Goal: Transaction & Acquisition: Download file/media

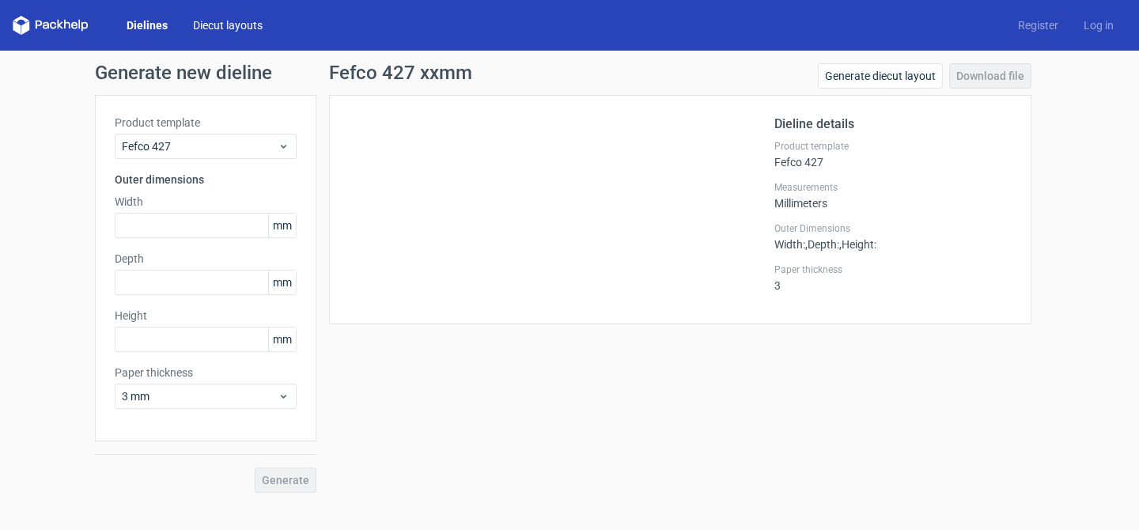
click at [218, 22] on link "Diecut layouts" at bounding box center [227, 25] width 95 height 16
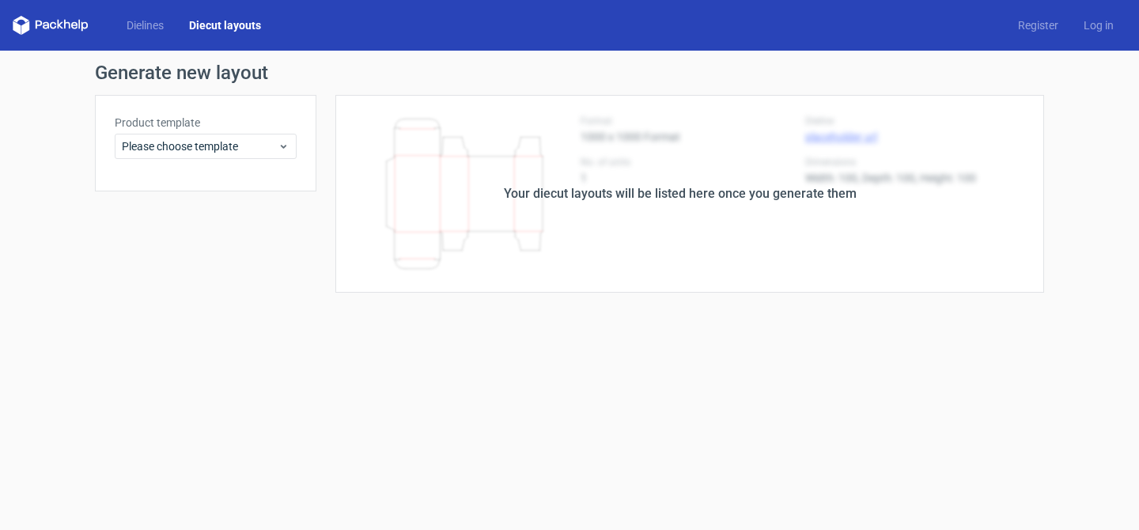
click at [140, 16] on div "Dielines Diecut layouts" at bounding box center [143, 25] width 261 height 19
click at [142, 28] on link "Dielines" at bounding box center [145, 25] width 63 height 16
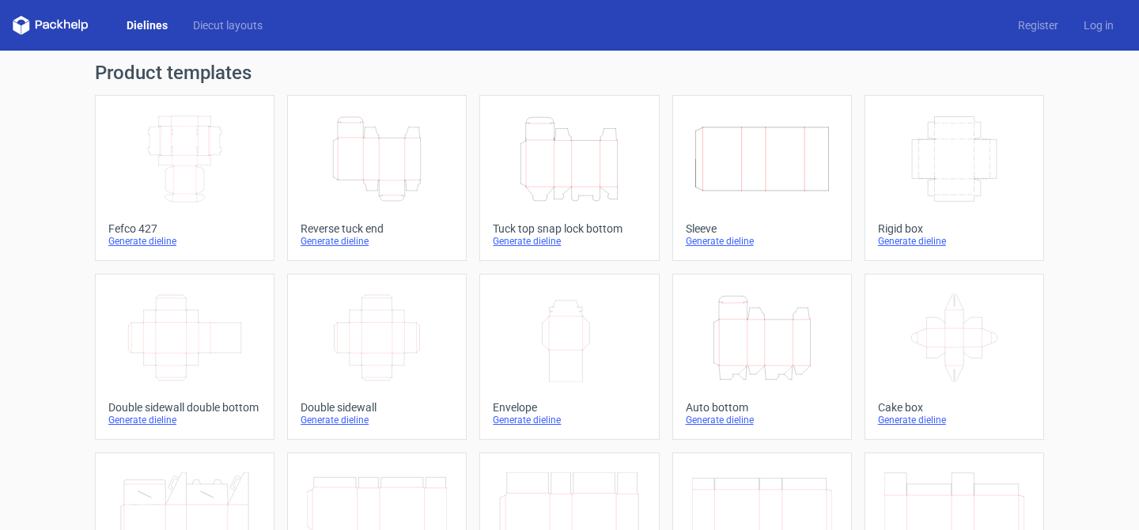
click at [157, 237] on div "Generate dieline" at bounding box center [184, 241] width 153 height 13
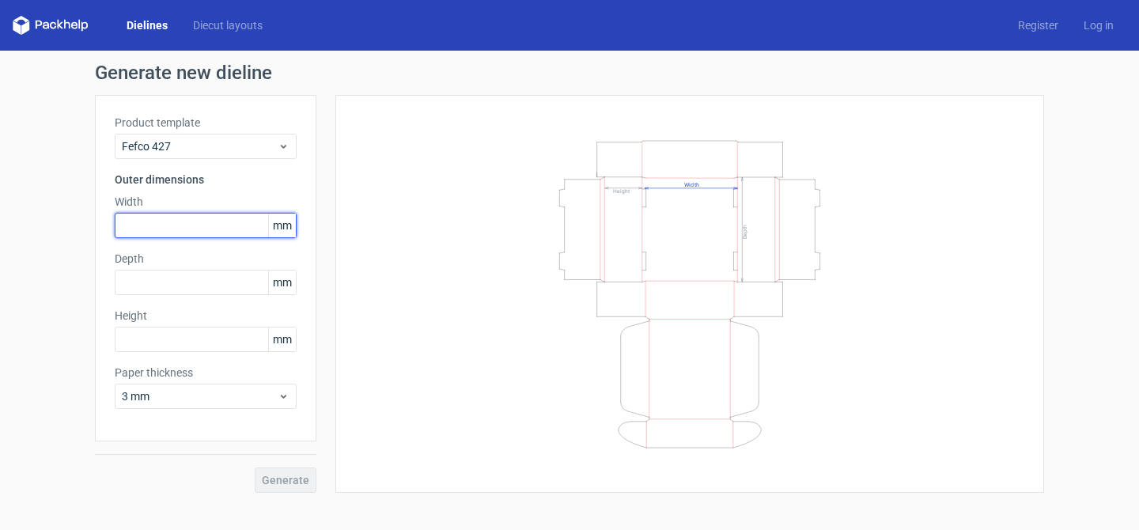
click at [178, 219] on input "text" at bounding box center [206, 225] width 182 height 25
type input "230"
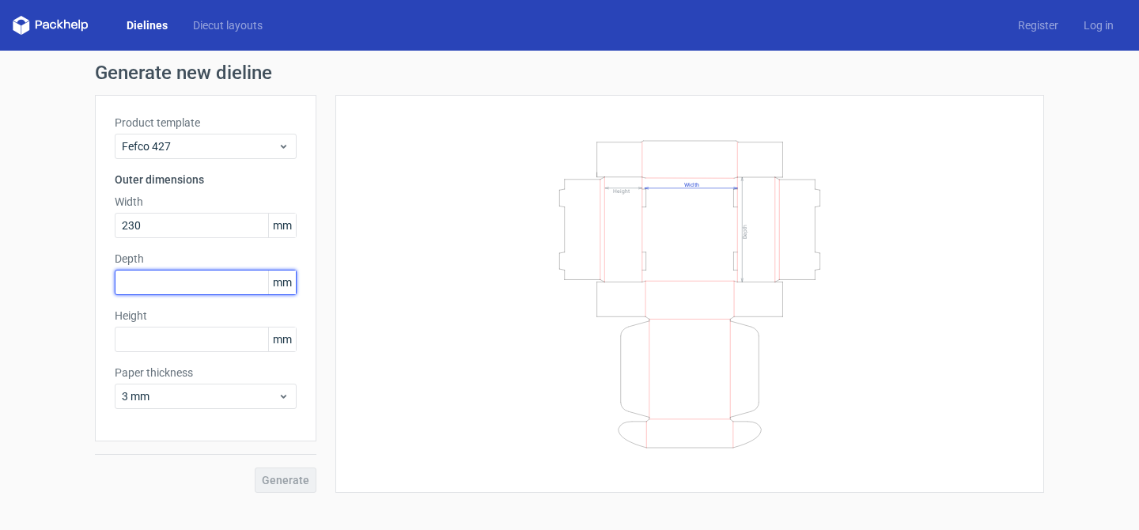
click at [151, 284] on input "text" at bounding box center [206, 282] width 182 height 25
type input "180"
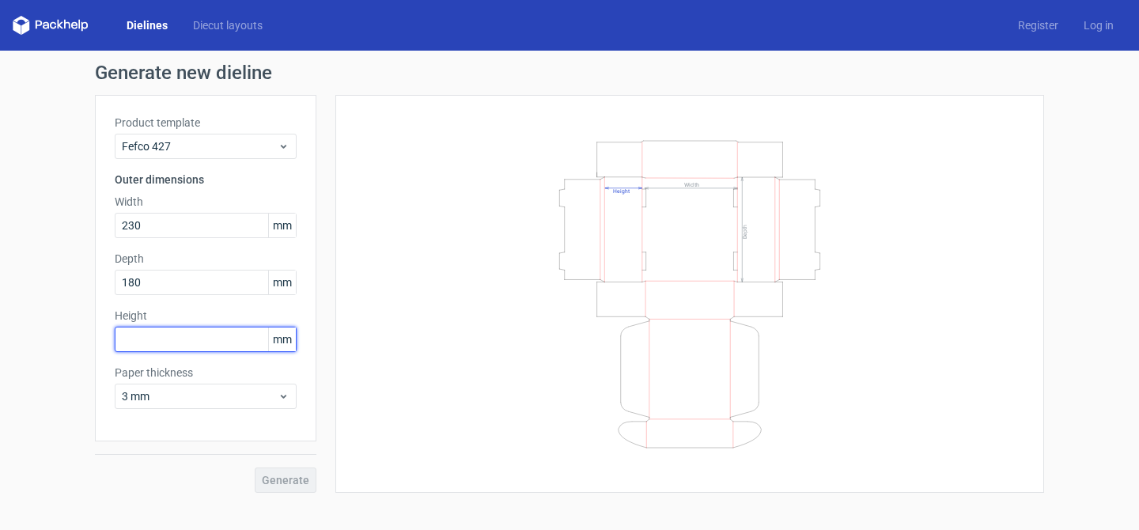
click at [152, 339] on input "text" at bounding box center [206, 339] width 182 height 25
type input "90"
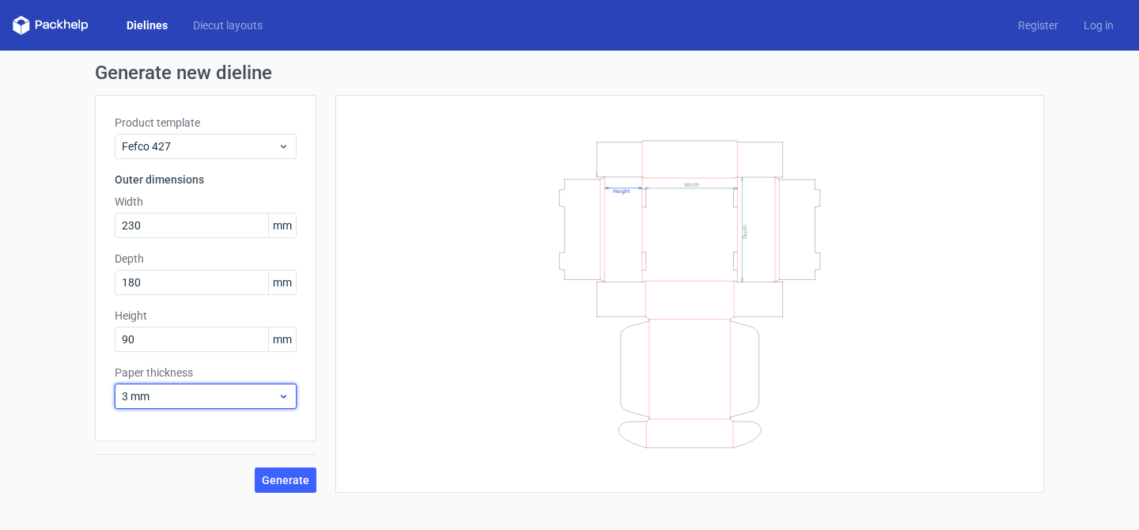
click at [180, 394] on span "3 mm" at bounding box center [200, 396] width 156 height 16
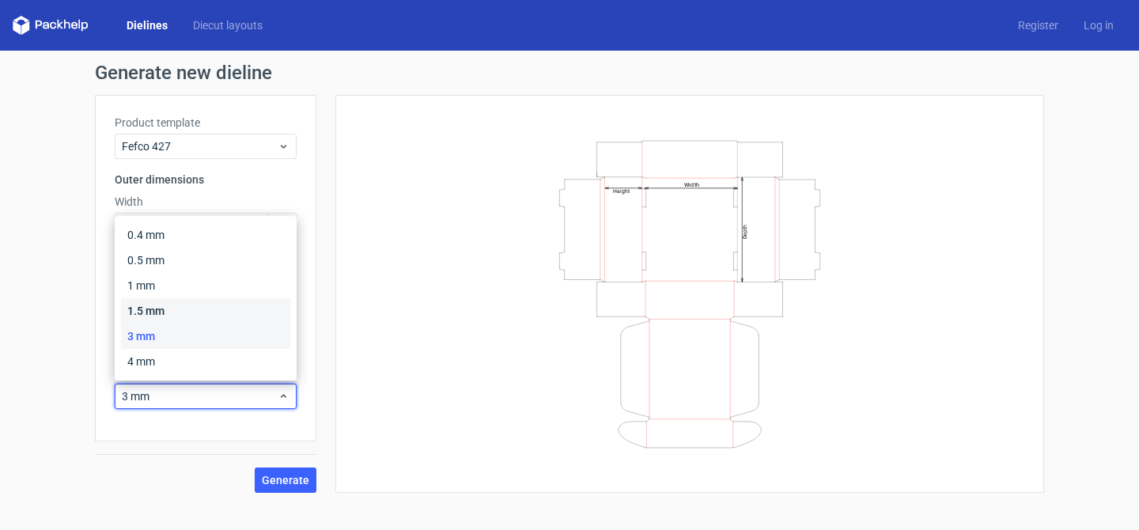
click at [170, 311] on div "1.5 mm" at bounding box center [205, 310] width 169 height 25
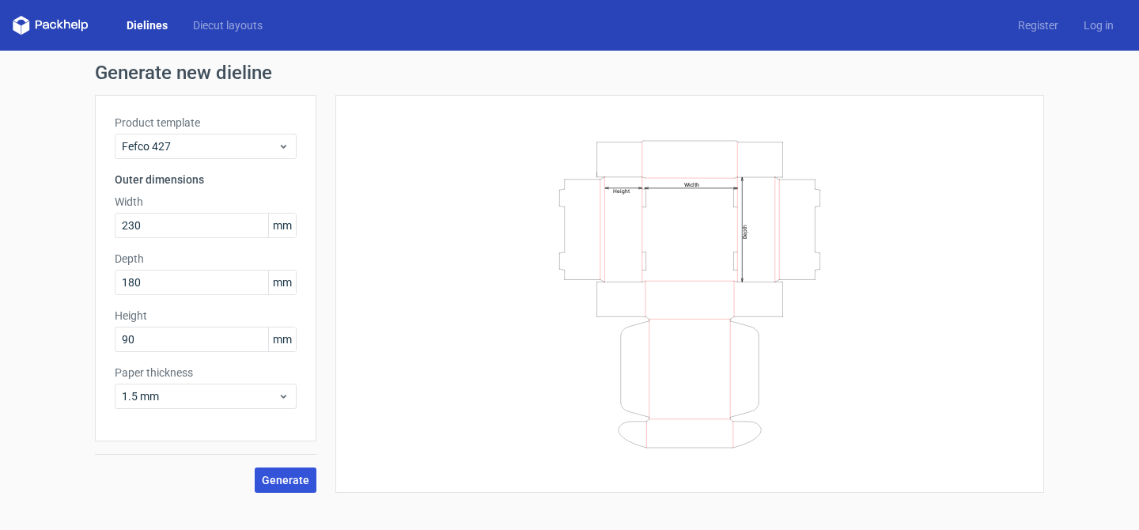
click at [296, 487] on button "Generate" at bounding box center [286, 480] width 62 height 25
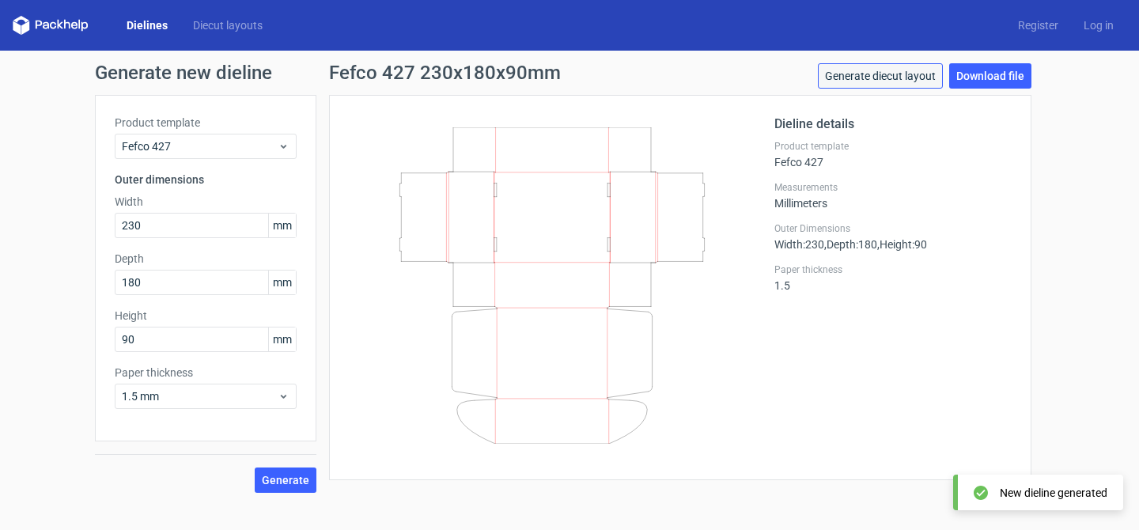
click at [863, 78] on link "Generate diecut layout" at bounding box center [880, 75] width 125 height 25
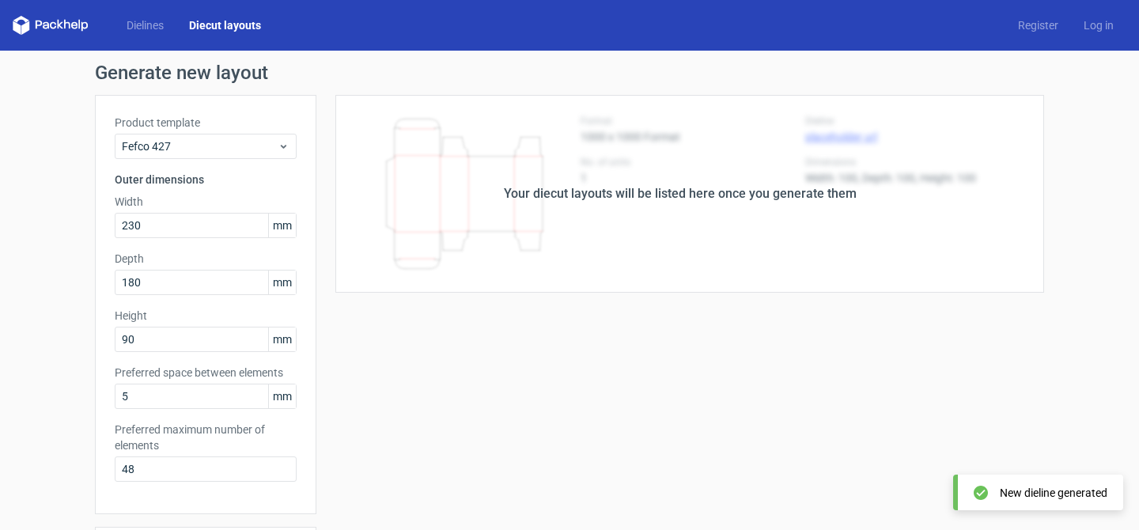
scroll to position [65, 0]
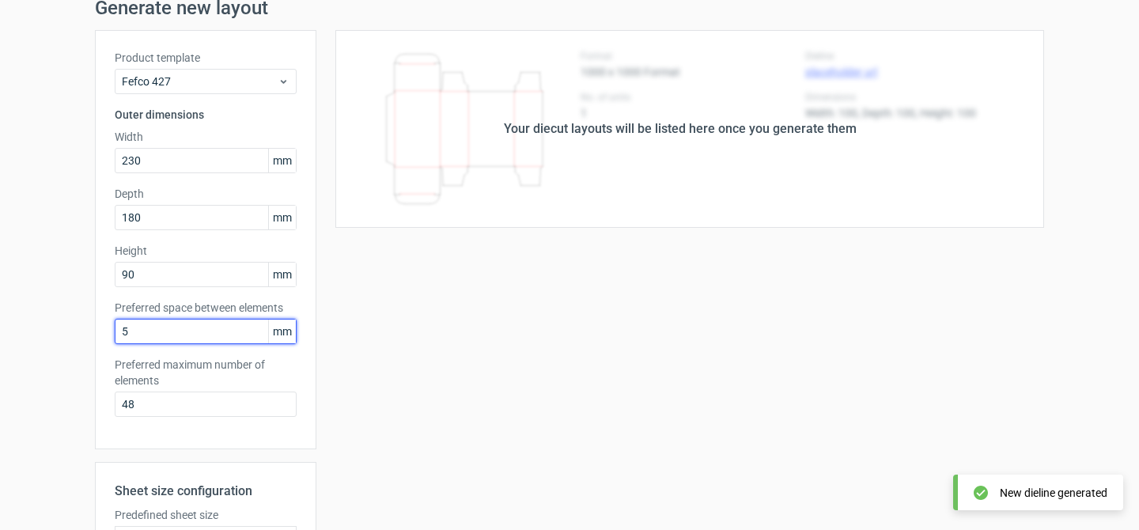
click at [178, 339] on input "5" at bounding box center [206, 331] width 182 height 25
type input "0"
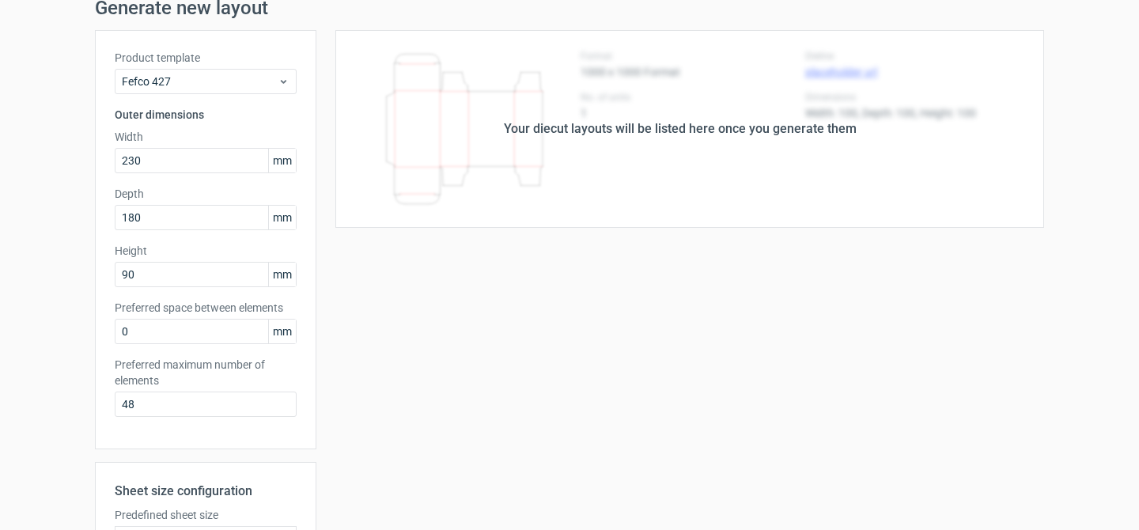
click at [392, 364] on div "Your diecut layouts will be listed here once you generate them Height Depth Wid…" at bounding box center [680, 402] width 728 height 744
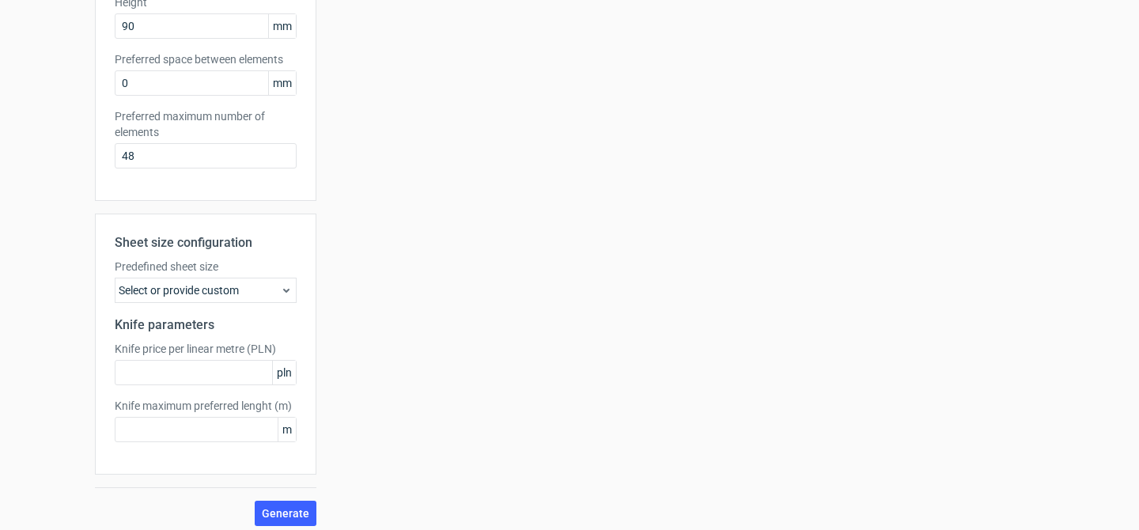
scroll to position [322, 0]
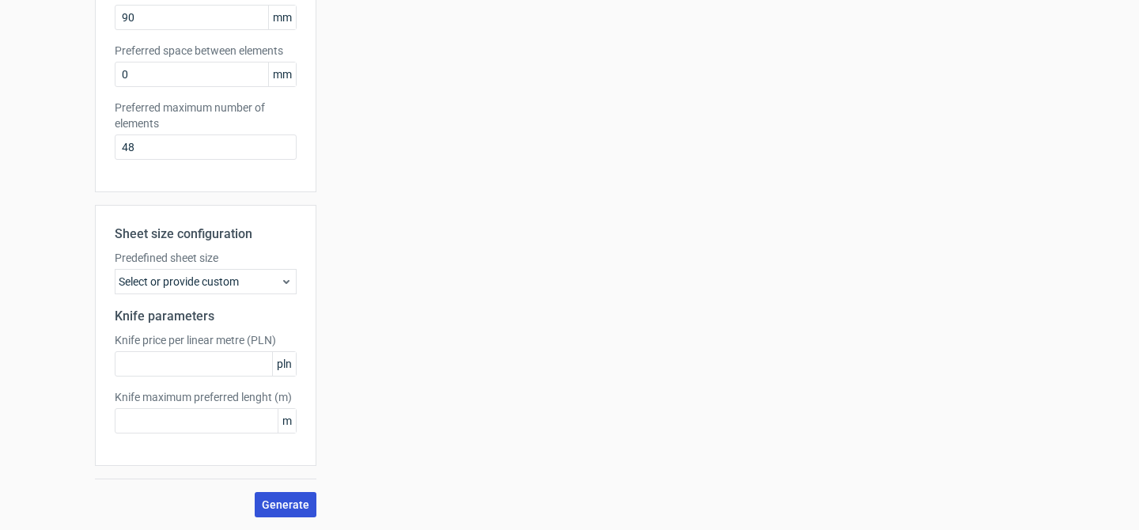
click at [280, 507] on span "Generate" at bounding box center [285, 504] width 47 height 11
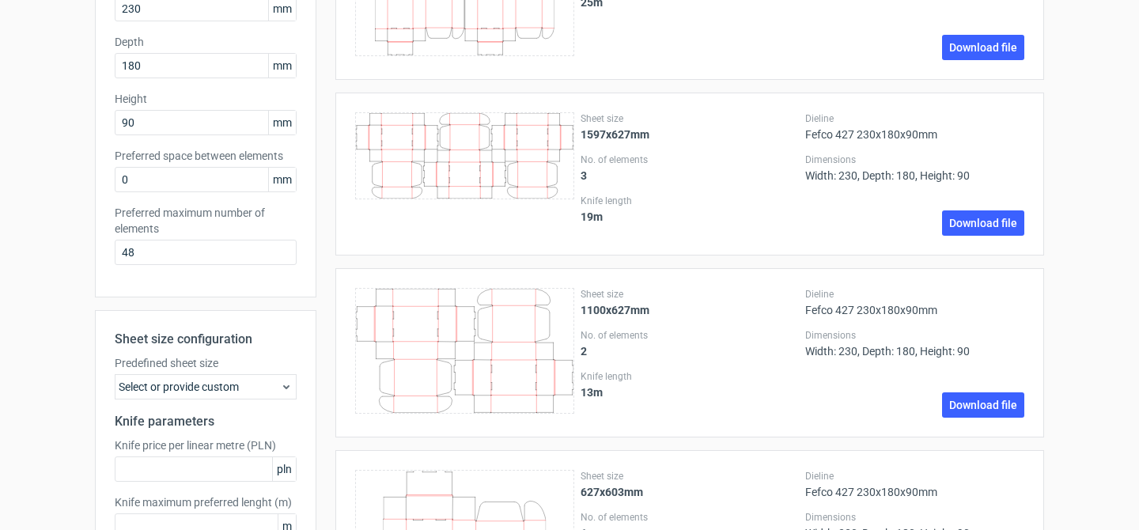
scroll to position [241, 0]
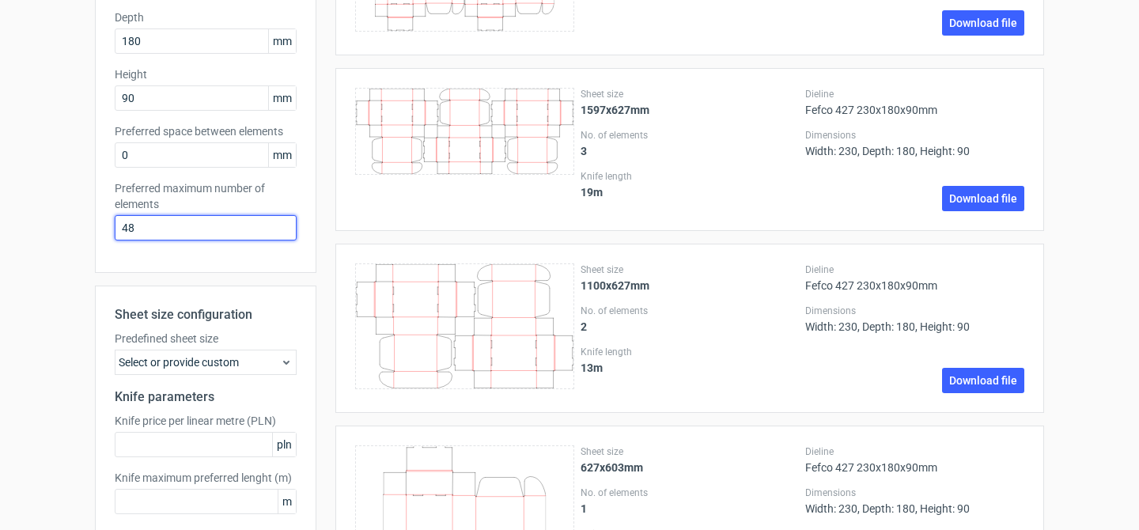
click at [180, 218] on input "48" at bounding box center [206, 227] width 182 height 25
click at [163, 227] on input "48" at bounding box center [206, 227] width 182 height 25
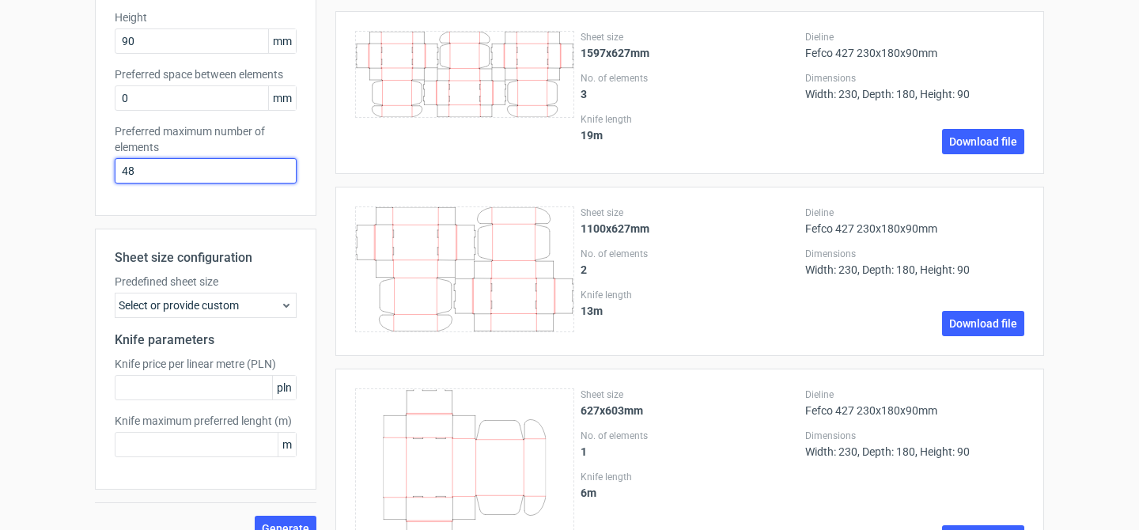
scroll to position [365, 0]
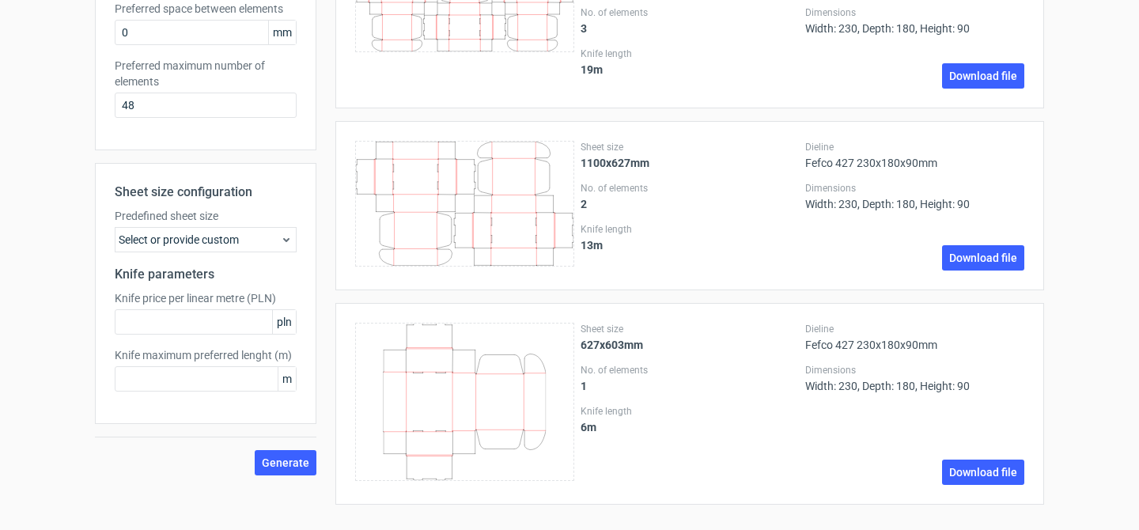
click at [229, 244] on div "Select or provide custom" at bounding box center [206, 239] width 182 height 25
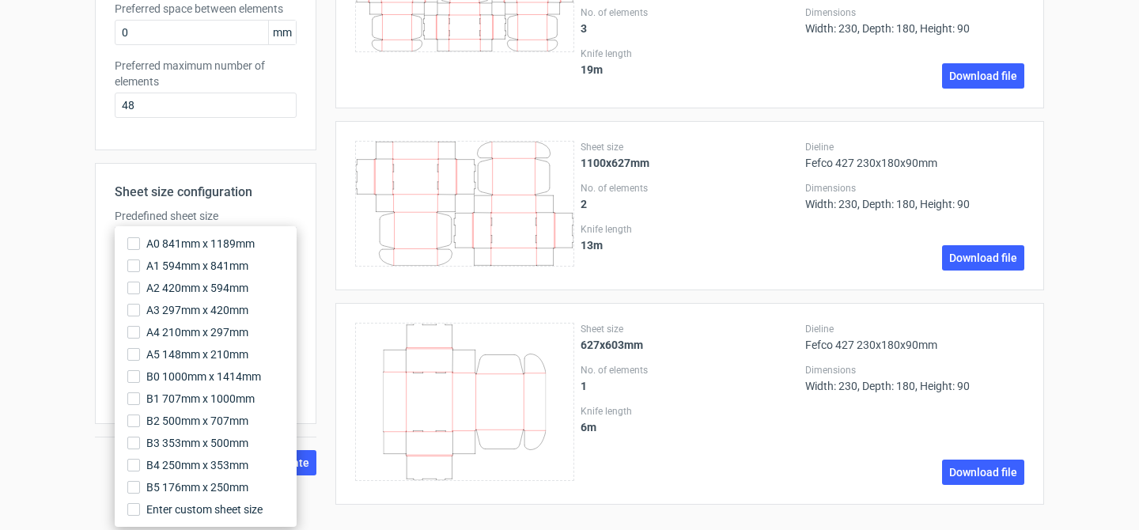
click at [305, 159] on div "Product template Fefco 427 Outer dimensions Width 230 mm Depth 180 mm Height 90…" at bounding box center [206, 124] width 222 height 786
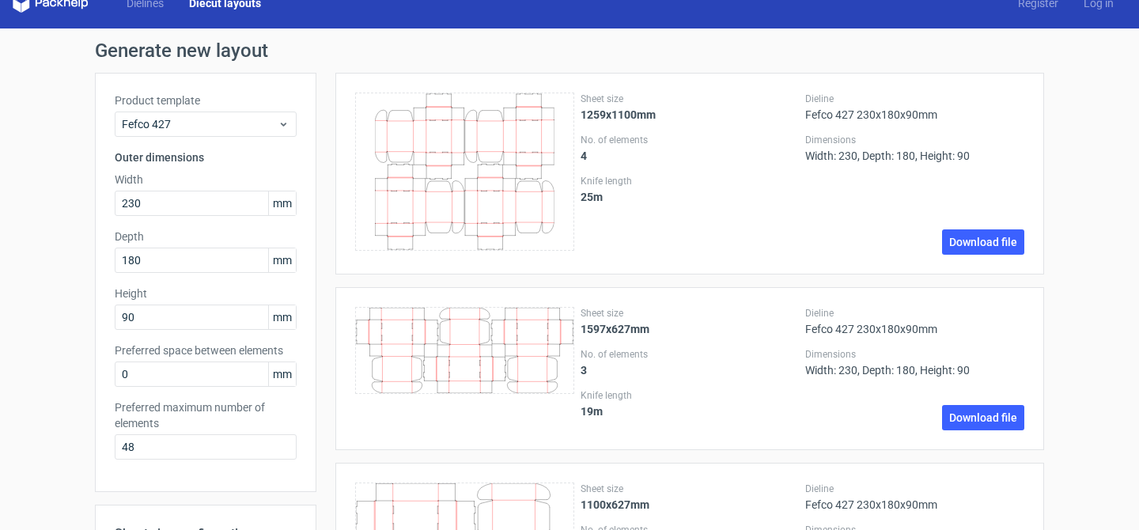
scroll to position [19, 0]
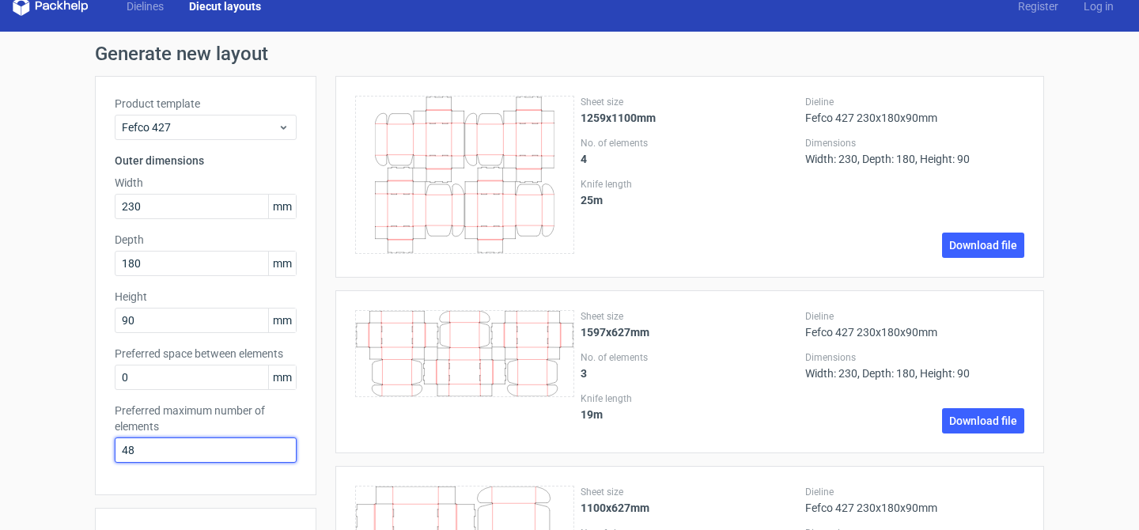
drag, startPoint x: 164, startPoint y: 450, endPoint x: 0, endPoint y: 439, distance: 164.1
click at [0, 439] on div "Generate new layout Product template Fefco 427 Outer dimensions Width 230 mm De…" at bounding box center [569, 453] width 1139 height 843
type input "6"
click at [58, 411] on div "Generate new layout Product template Fefco 427 Outer dimensions Width 230 mm De…" at bounding box center [569, 453] width 1139 height 843
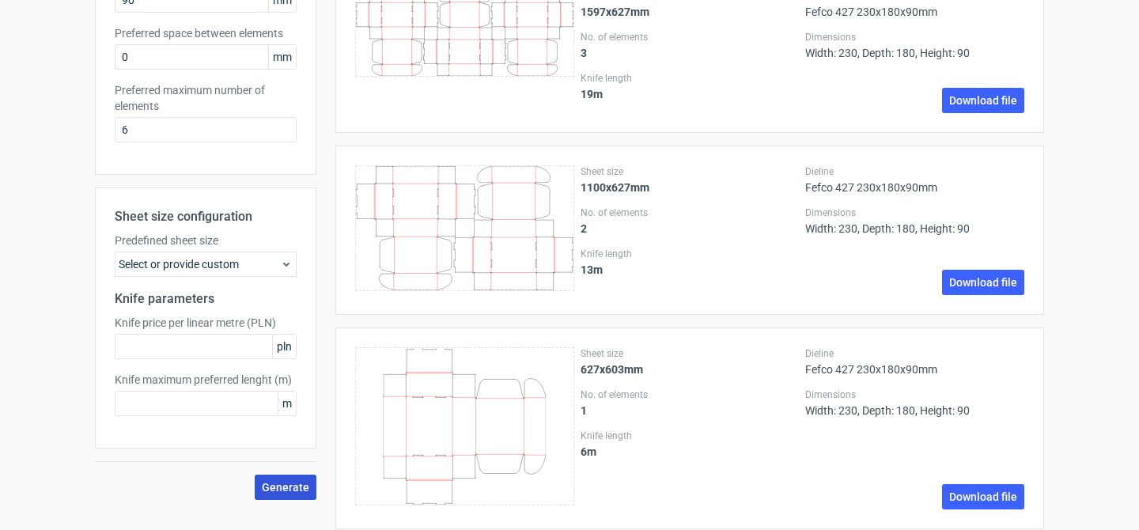
click at [270, 483] on span "Generate" at bounding box center [285, 487] width 47 height 11
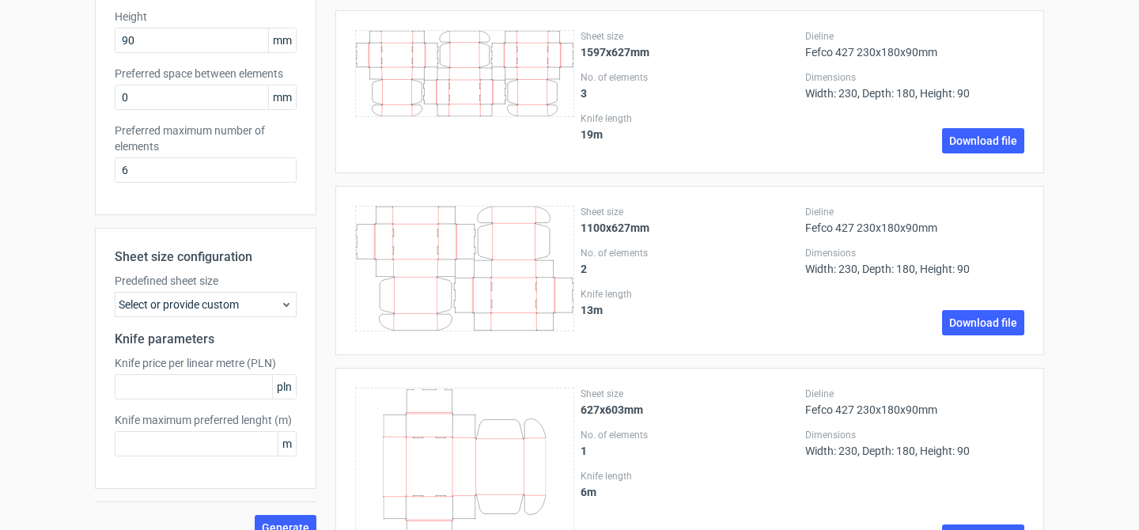
scroll to position [365, 0]
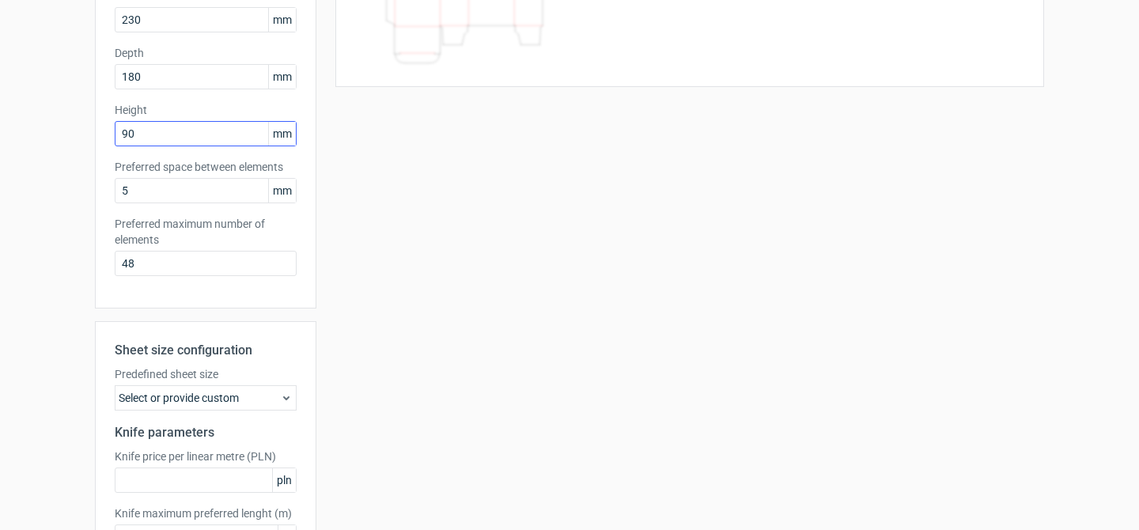
scroll to position [249, 0]
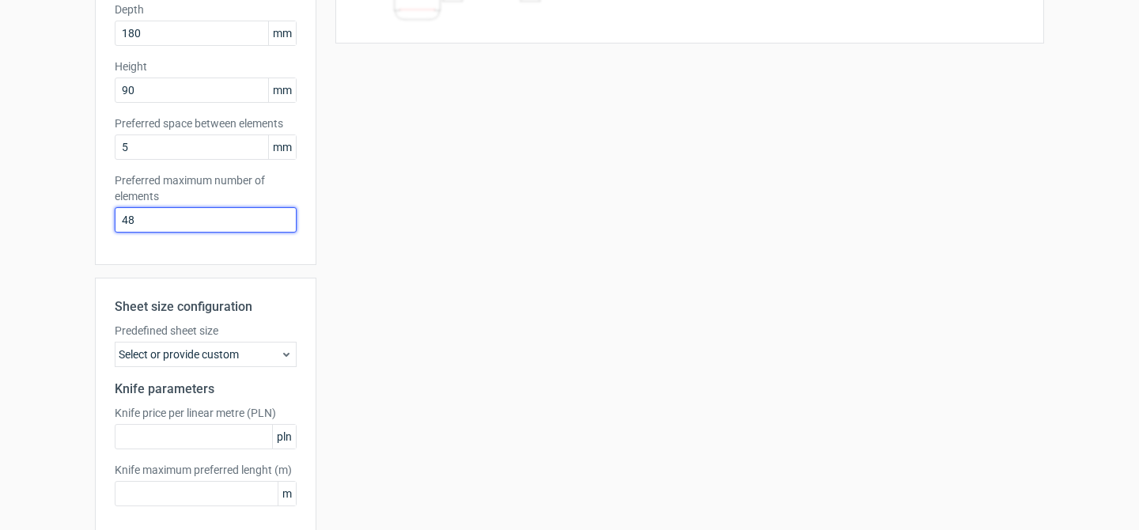
drag, startPoint x: 176, startPoint y: 224, endPoint x: 107, endPoint y: 224, distance: 69.6
click at [107, 224] on div "Product template Fefco 427 Outer dimensions Width 230 mm Depth 180 mm Height 90…" at bounding box center [206, 55] width 222 height 419
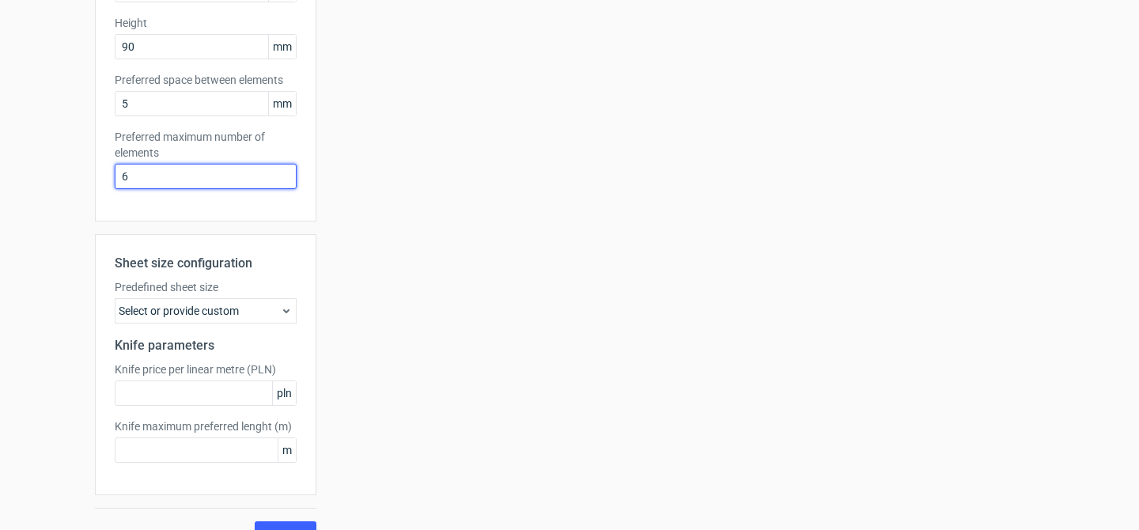
scroll to position [322, 0]
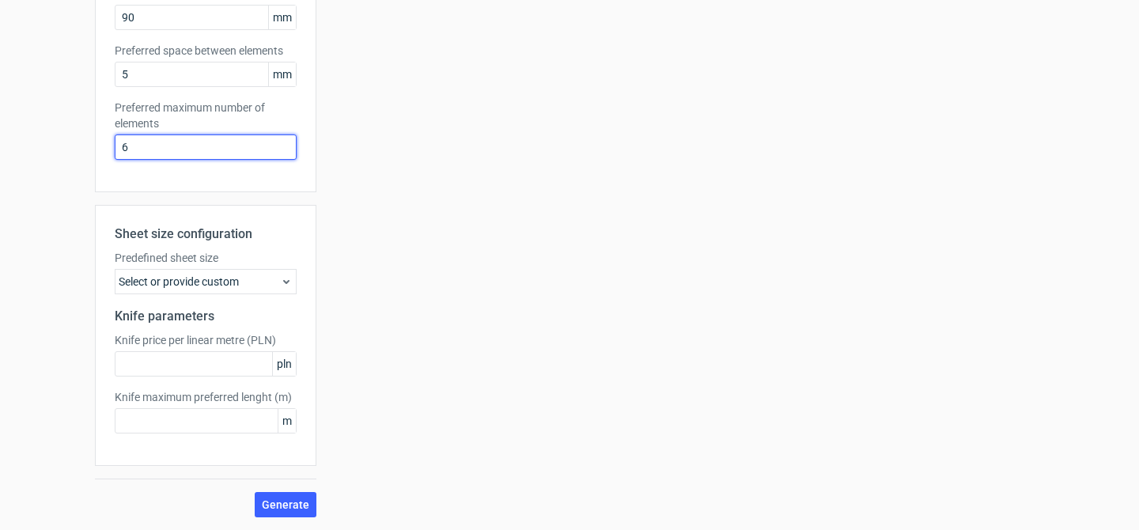
type input "6"
click at [287, 519] on div "Generate new layout Product template Fefco 427 Outer dimensions Width 230 mm De…" at bounding box center [569, 129] width 1139 height 801
click at [287, 510] on span "Generate" at bounding box center [285, 504] width 47 height 11
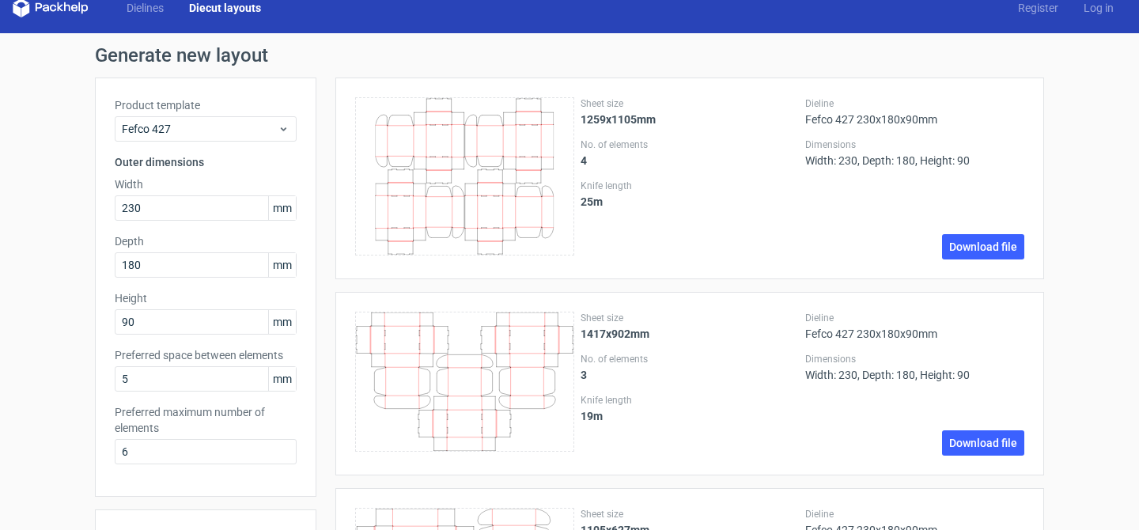
scroll to position [0, 0]
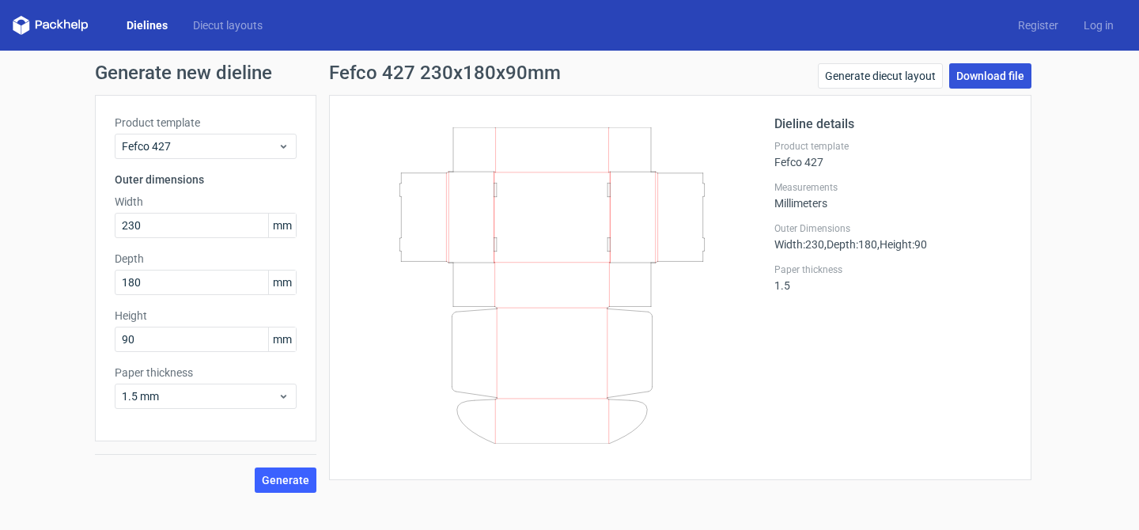
click at [1010, 74] on link "Download file" at bounding box center [990, 75] width 82 height 25
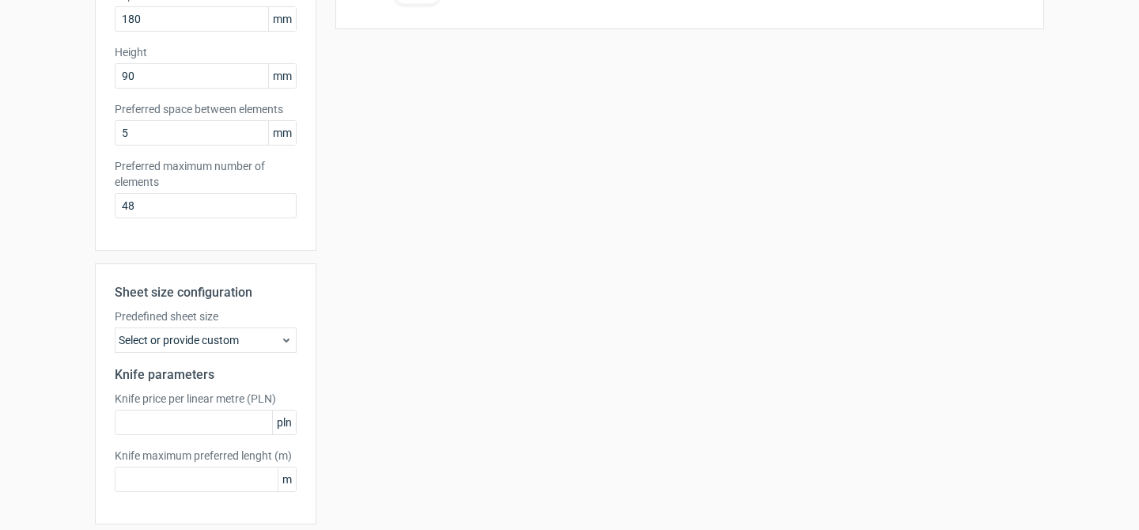
scroll to position [322, 0]
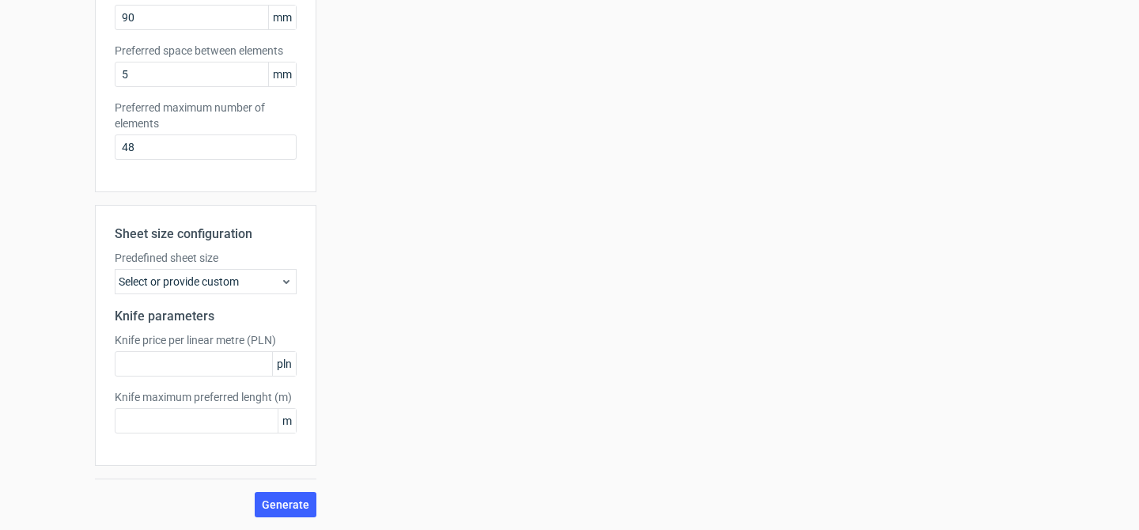
click at [287, 521] on div "Generate new layout Product template Fefco 427 Outer dimensions Width 230 mm De…" at bounding box center [569, 129] width 1139 height 801
click at [287, 513] on button "Generate" at bounding box center [286, 504] width 62 height 25
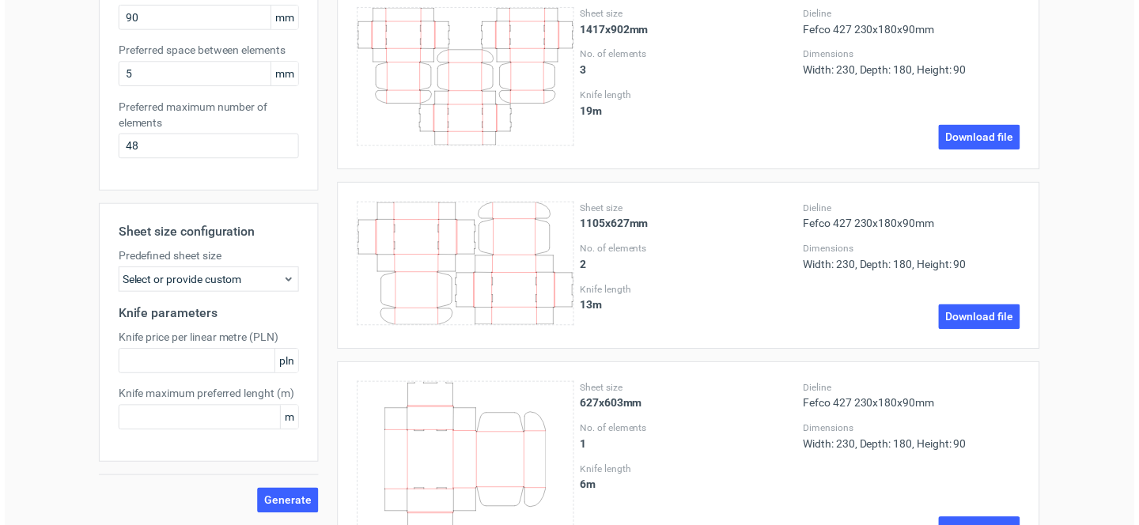
scroll to position [0, 0]
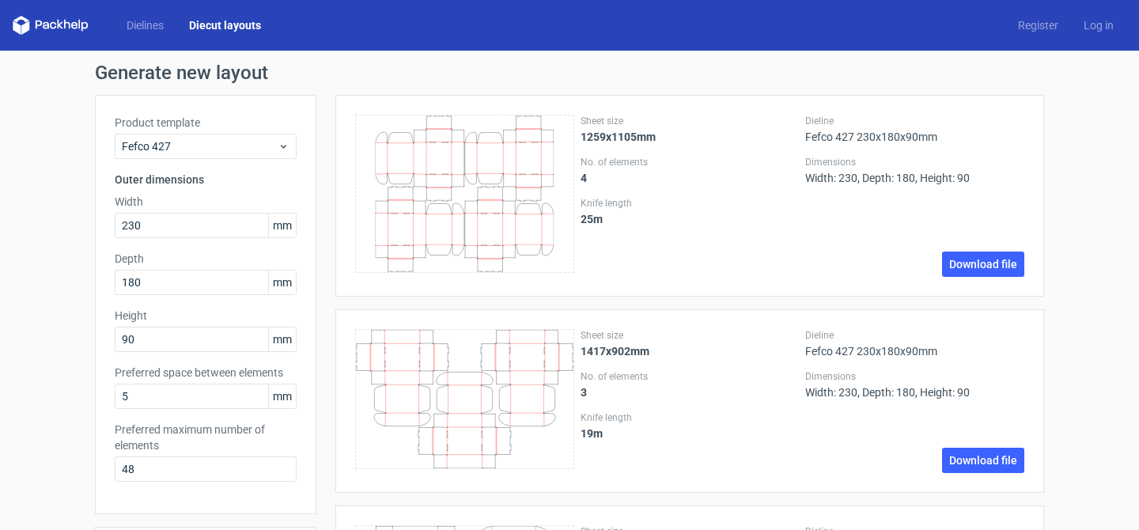
click at [441, 385] on icon at bounding box center [464, 399] width 219 height 140
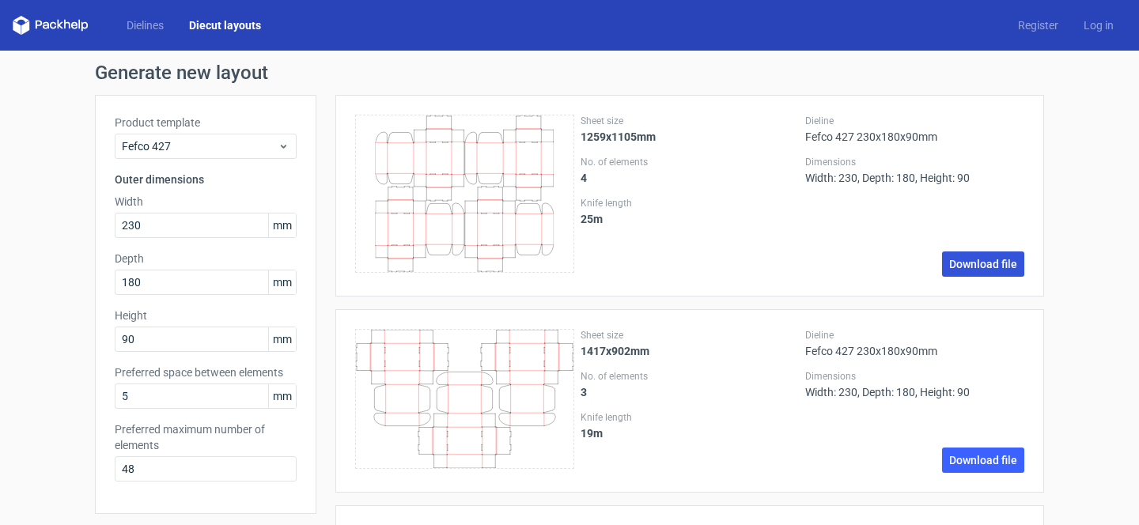
click at [1008, 266] on link "Download file" at bounding box center [983, 264] width 82 height 25
